Goal: Feedback & Contribution: Leave review/rating

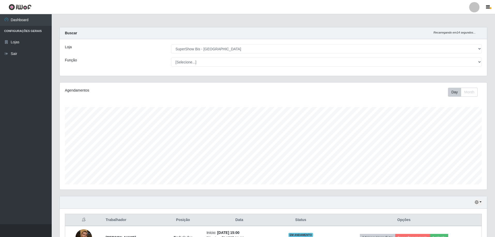
select select "59"
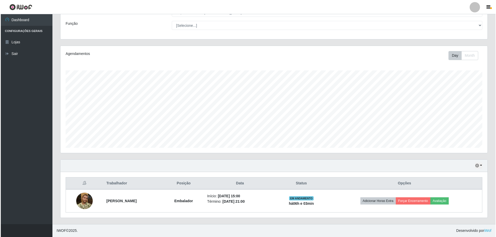
scroll to position [107, 427]
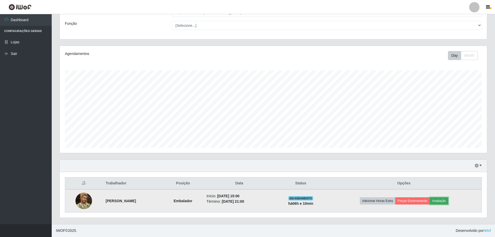
click at [448, 202] on button "Avaliação" at bounding box center [439, 201] width 18 height 7
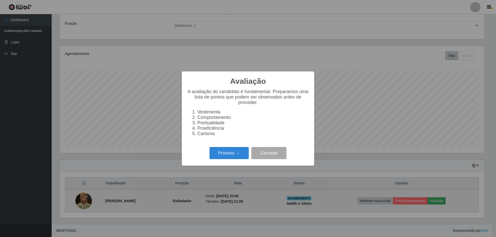
scroll to position [107, 425]
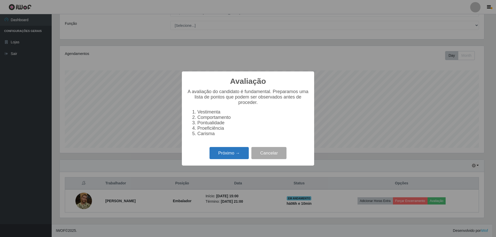
click at [224, 152] on button "Próximo →" at bounding box center [229, 153] width 39 height 12
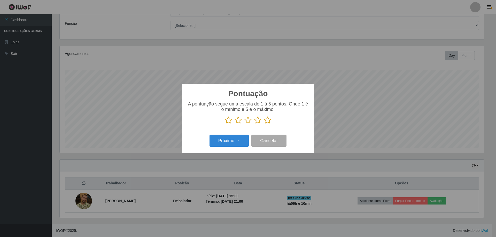
click at [267, 123] on icon at bounding box center [267, 121] width 7 height 8
click at [264, 124] on input "radio" at bounding box center [264, 124] width 0 height 0
click at [230, 144] on button "Próximo →" at bounding box center [229, 141] width 39 height 12
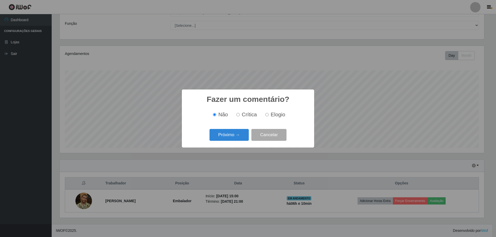
click at [266, 118] on label "Elogio" at bounding box center [274, 115] width 22 height 6
click at [266, 117] on input "Elogio" at bounding box center [266, 114] width 3 height 3
radio input "true"
click at [232, 135] on button "Próximo →" at bounding box center [229, 135] width 39 height 12
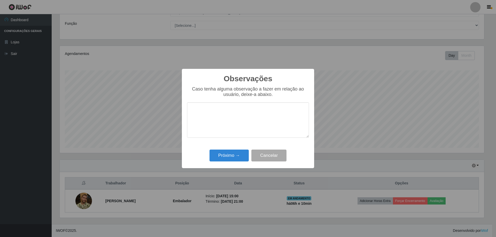
click at [220, 121] on textarea at bounding box center [248, 120] width 122 height 35
type textarea "b"
type textarea "Bom"
click at [229, 158] on button "Próximo →" at bounding box center [229, 156] width 39 height 12
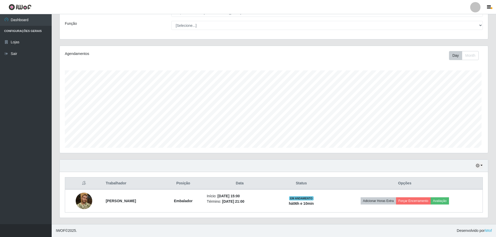
scroll to position [107, 427]
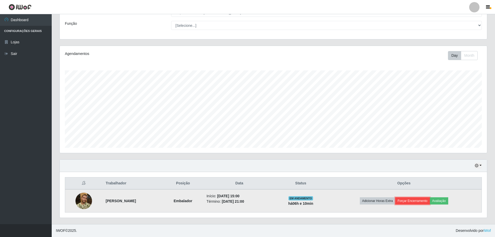
click at [422, 200] on button "Forçar Encerramento" at bounding box center [412, 201] width 35 height 7
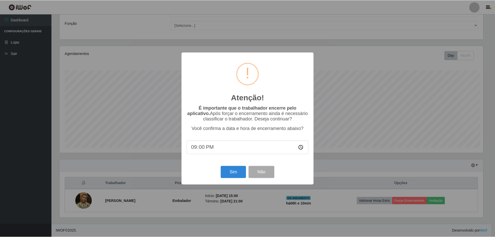
scroll to position [107, 425]
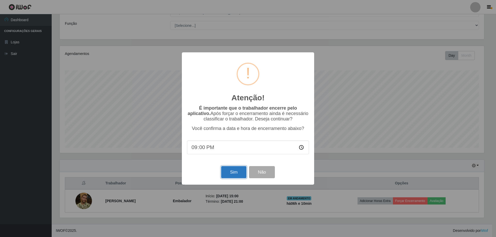
click at [229, 173] on button "Sim" at bounding box center [233, 172] width 25 height 12
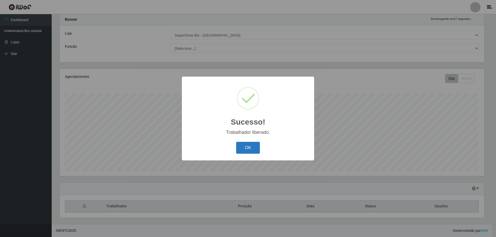
click at [252, 147] on button "OK" at bounding box center [248, 148] width 24 height 12
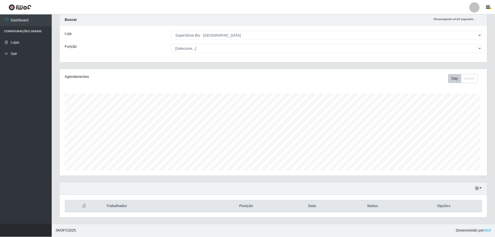
scroll to position [107, 427]
